Goal: Task Accomplishment & Management: Manage account settings

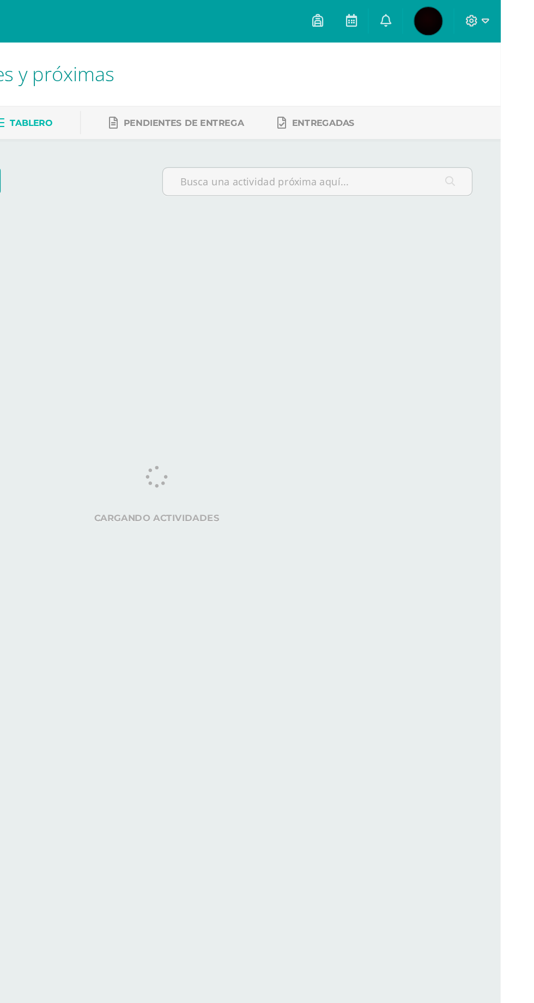
click at [489, 23] on img at bounding box center [478, 16] width 22 height 22
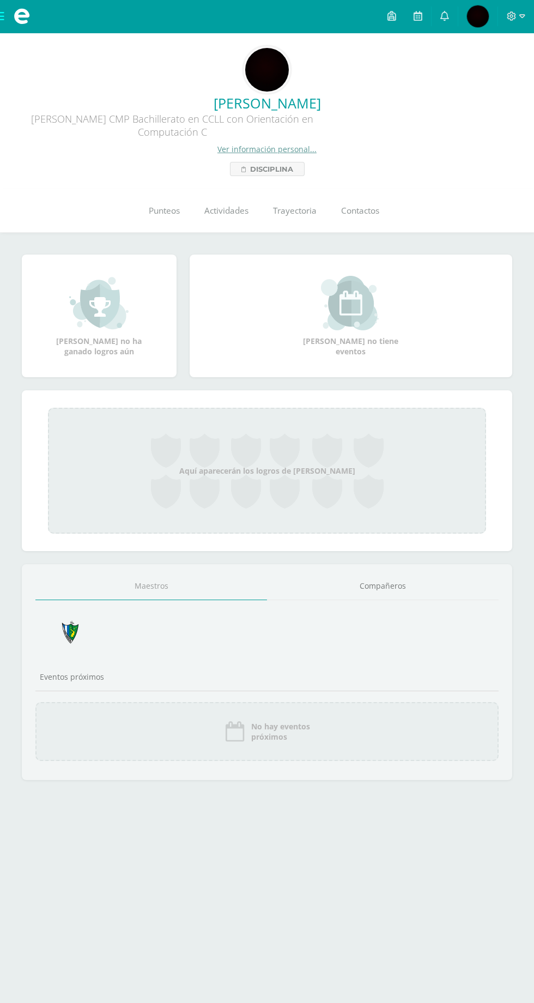
click at [230, 153] on link "Ver información personal..." at bounding box center [267, 149] width 99 height 10
